Goal: Navigation & Orientation: Find specific page/section

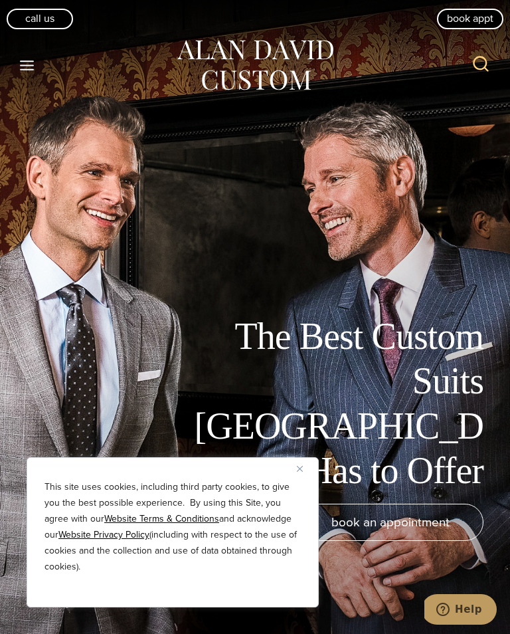
click at [308, 464] on button "Close" at bounding box center [305, 468] width 16 height 16
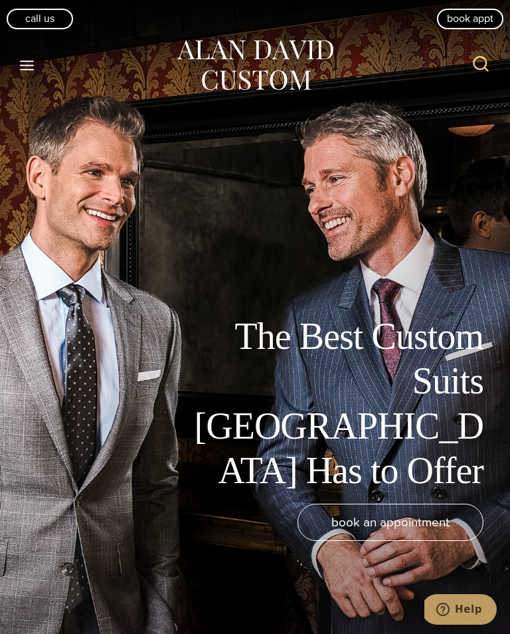
click at [22, 60] on icon "Open menu" at bounding box center [27, 65] width 14 height 10
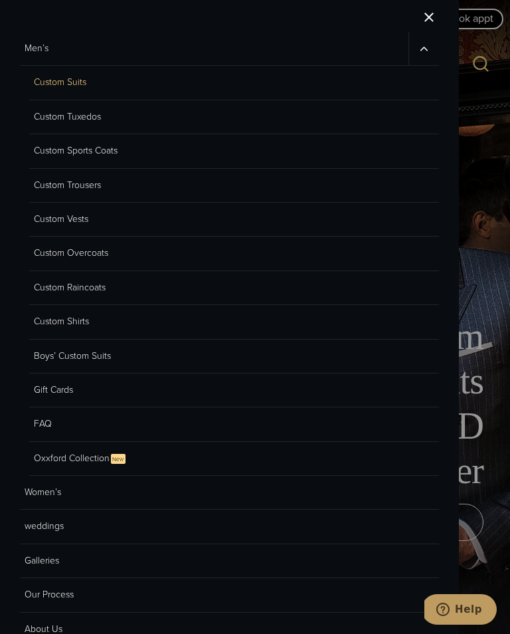
click at [98, 146] on link "Custom Sports Coats" at bounding box center [234, 151] width 410 height 34
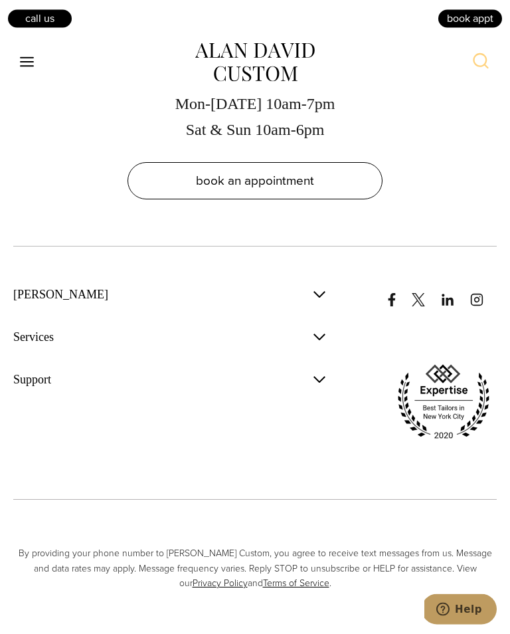
scroll to position [8647, 0]
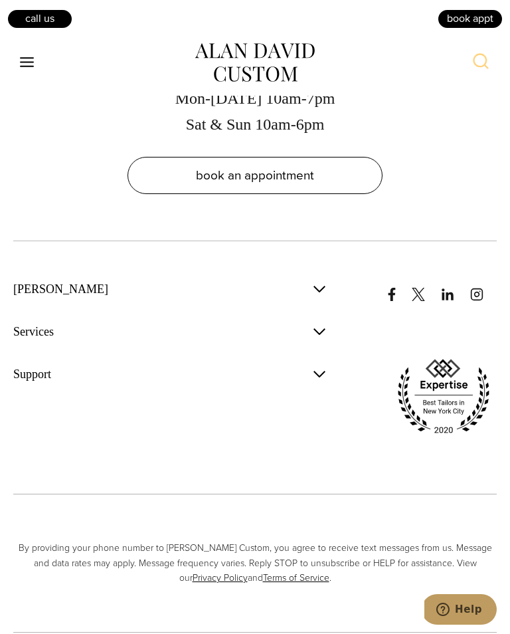
click at [24, 66] on icon "Open menu" at bounding box center [27, 62] width 14 height 10
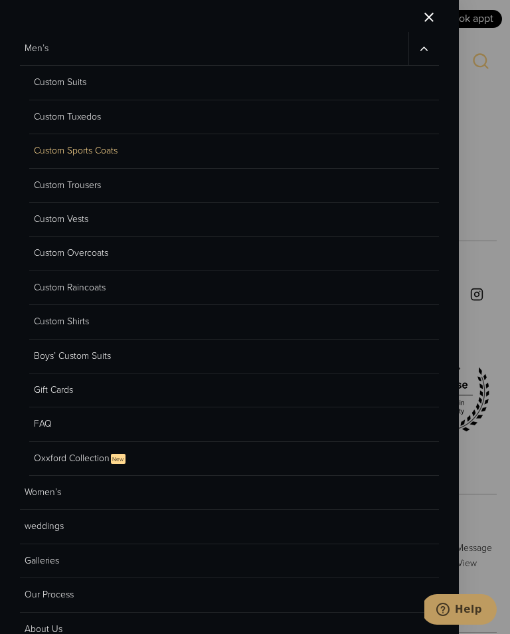
click at [85, 214] on link "Custom Vests" at bounding box center [234, 220] width 410 height 34
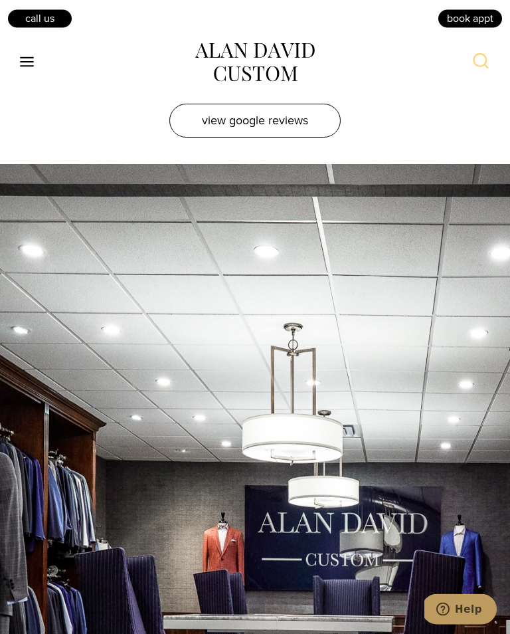
scroll to position [5950, 0]
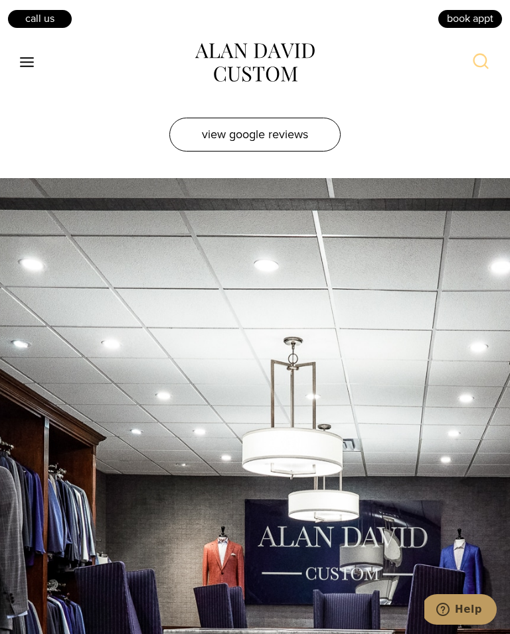
click at [27, 67] on icon "Toggle Menu" at bounding box center [27, 62] width 17 height 17
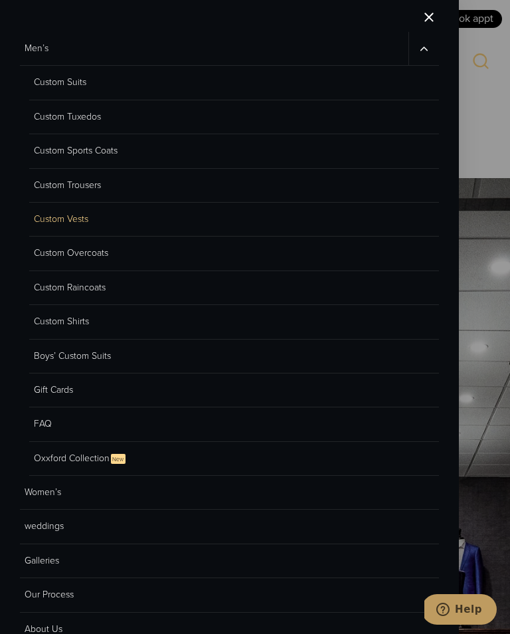
click at [82, 84] on link "Custom Suits" at bounding box center [234, 83] width 410 height 34
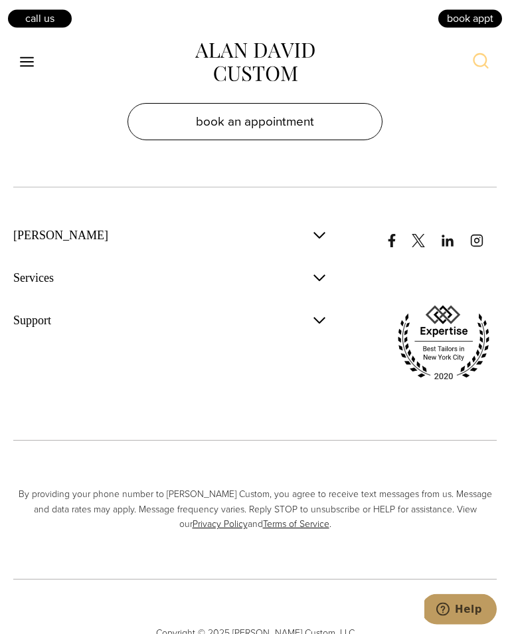
scroll to position [8497, 0]
click at [29, 56] on icon "Toggle Menu" at bounding box center [27, 62] width 17 height 17
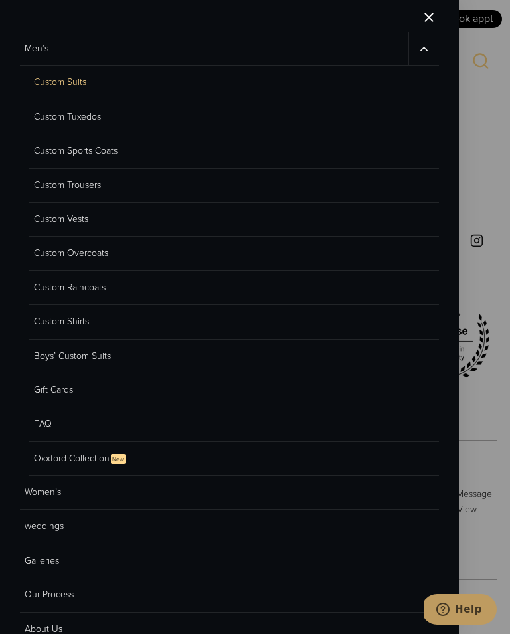
click at [98, 461] on link "Oxxford Collection New" at bounding box center [234, 459] width 410 height 34
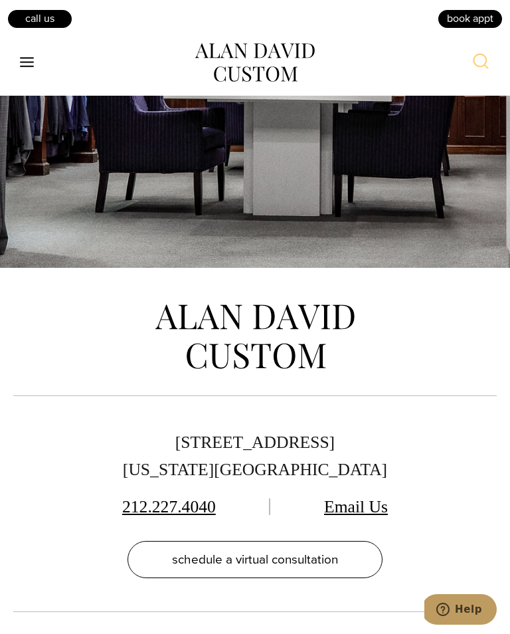
scroll to position [7819, 0]
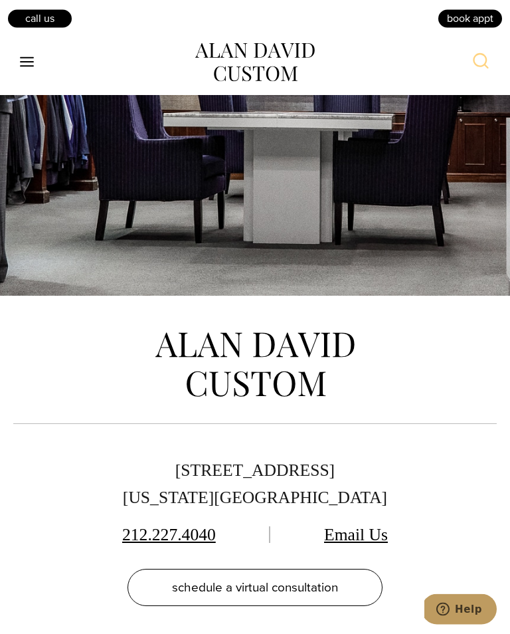
click at [33, 60] on icon "Toggle Menu" at bounding box center [27, 62] width 17 height 17
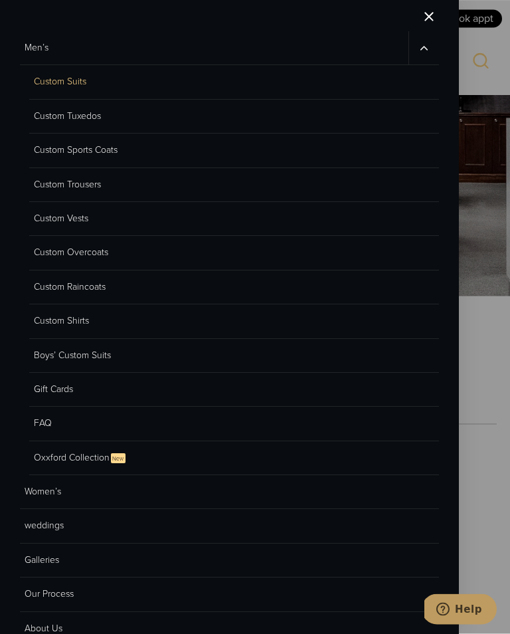
scroll to position [7820, 0]
click at [101, 293] on link "Custom Raincoats" at bounding box center [234, 288] width 410 height 34
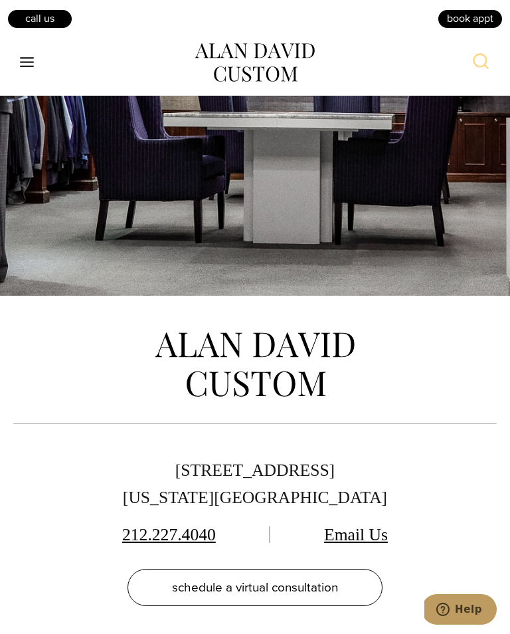
click at [27, 66] on icon "Open menu" at bounding box center [27, 62] width 14 height 10
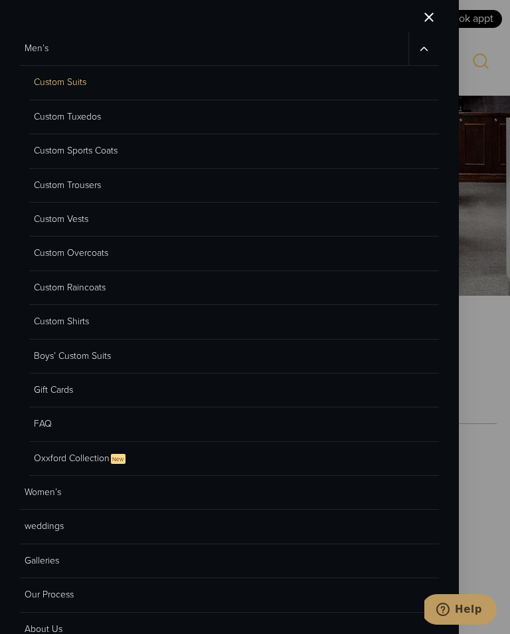
click at [114, 262] on link "Custom Overcoats" at bounding box center [234, 253] width 410 height 34
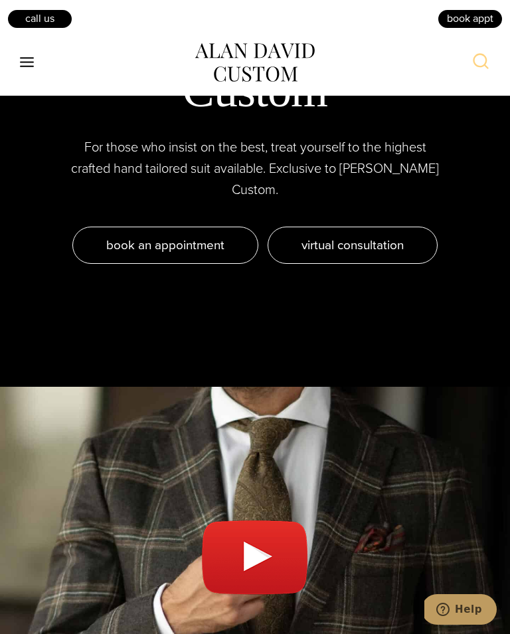
scroll to position [6005, 0]
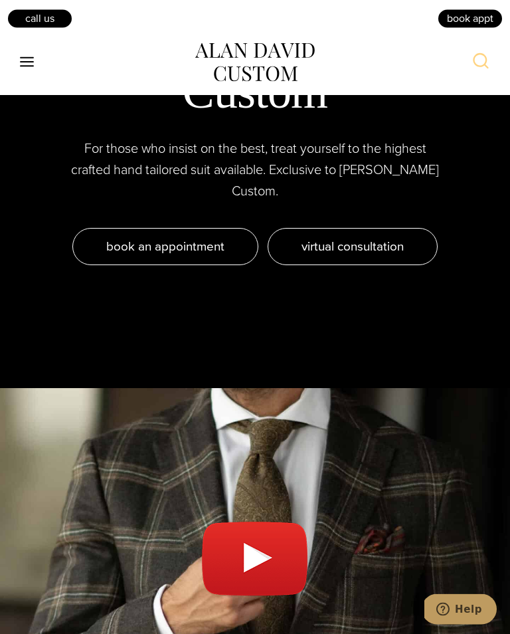
click at [255, 420] on link "Play video" at bounding box center [255, 565] width 484 height 321
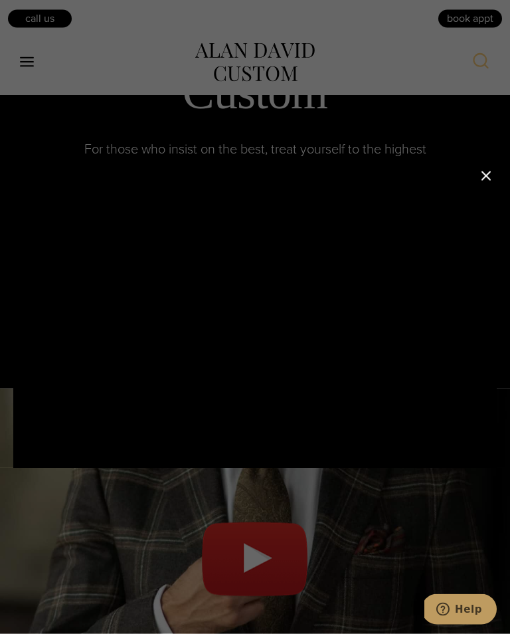
scroll to position [6006, 0]
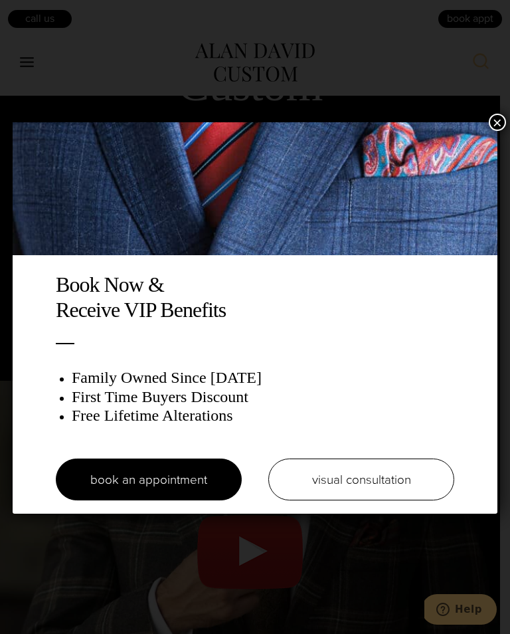
click at [499, 131] on button "×" at bounding box center [497, 122] width 17 height 17
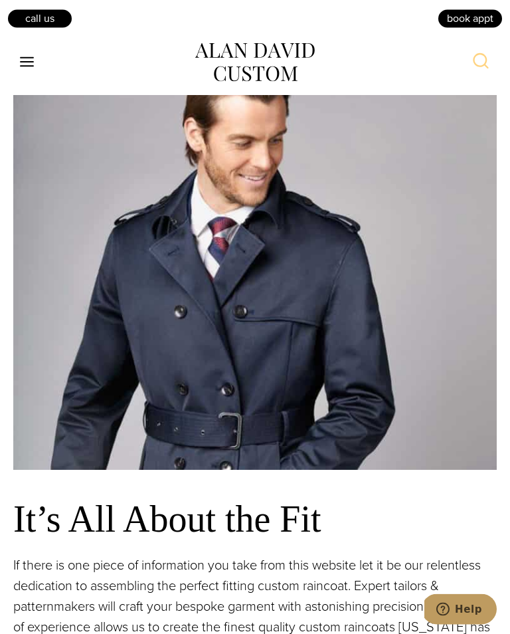
scroll to position [1063, 0]
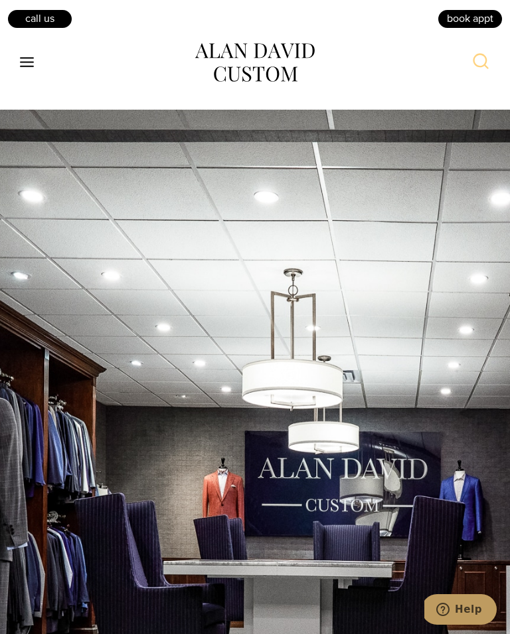
scroll to position [6888, 0]
